Goal: Communication & Community: Connect with others

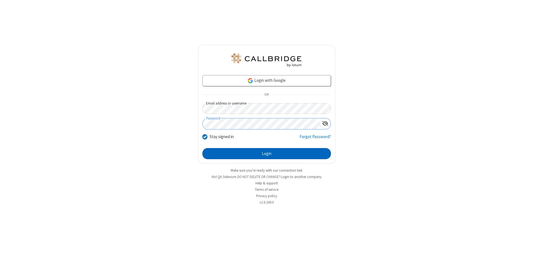
click at [266, 154] on button "Login" at bounding box center [266, 153] width 128 height 11
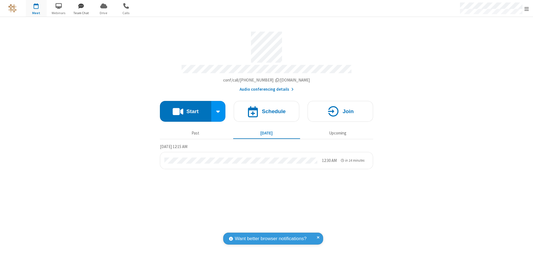
click at [81, 6] on span "button" at bounding box center [81, 5] width 21 height 9
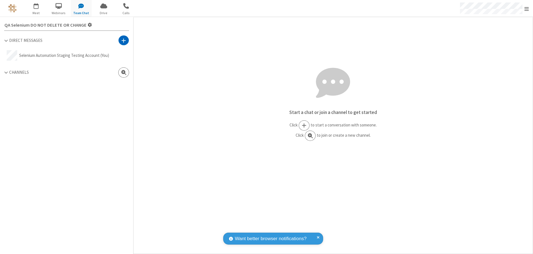
click at [123, 40] on span at bounding box center [123, 41] width 5 height 6
